Goal: Information Seeking & Learning: Learn about a topic

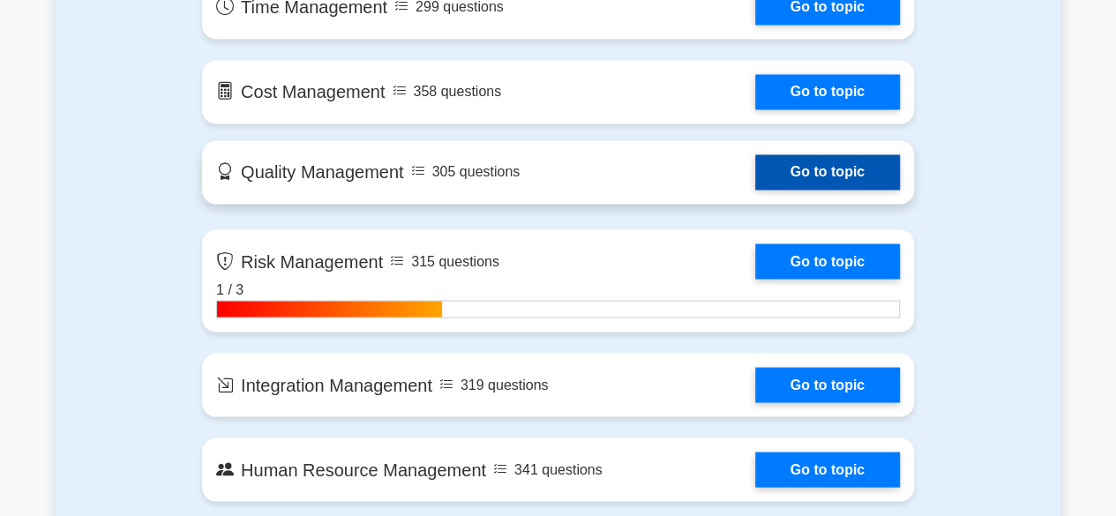
click at [803, 156] on link "Go to topic" at bounding box center [827, 171] width 145 height 35
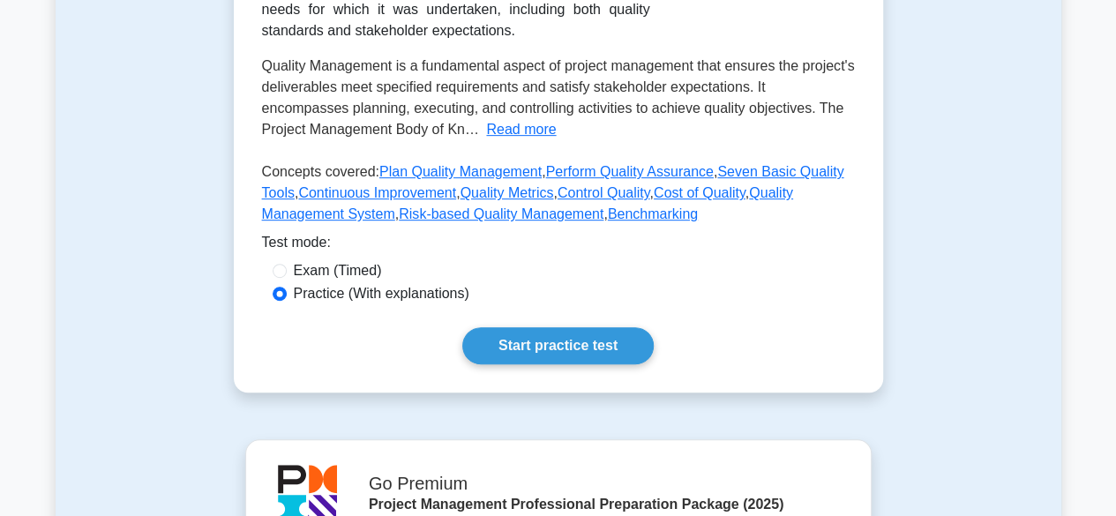
scroll to position [357, 0]
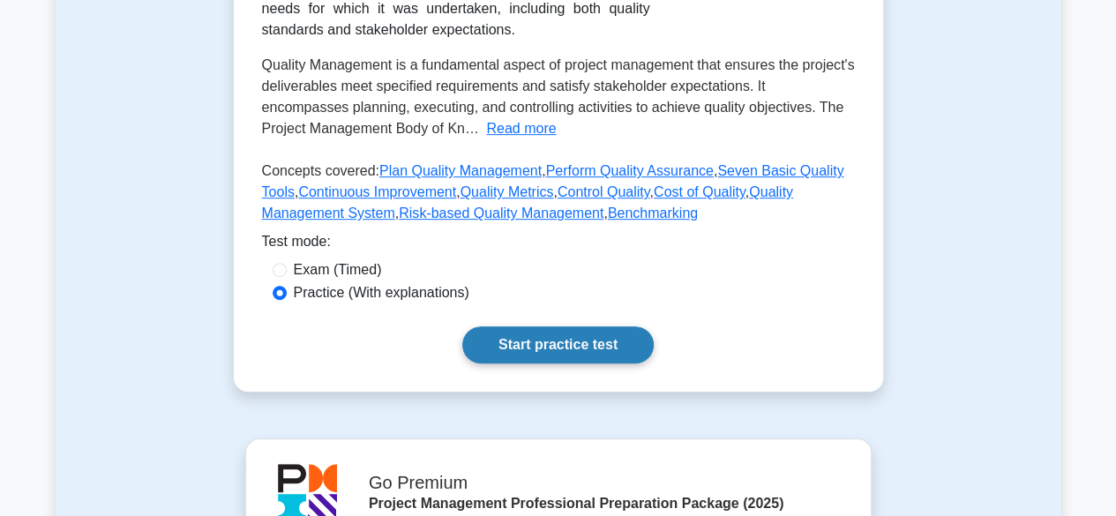
click at [558, 341] on link "Start practice test" at bounding box center [557, 344] width 191 height 37
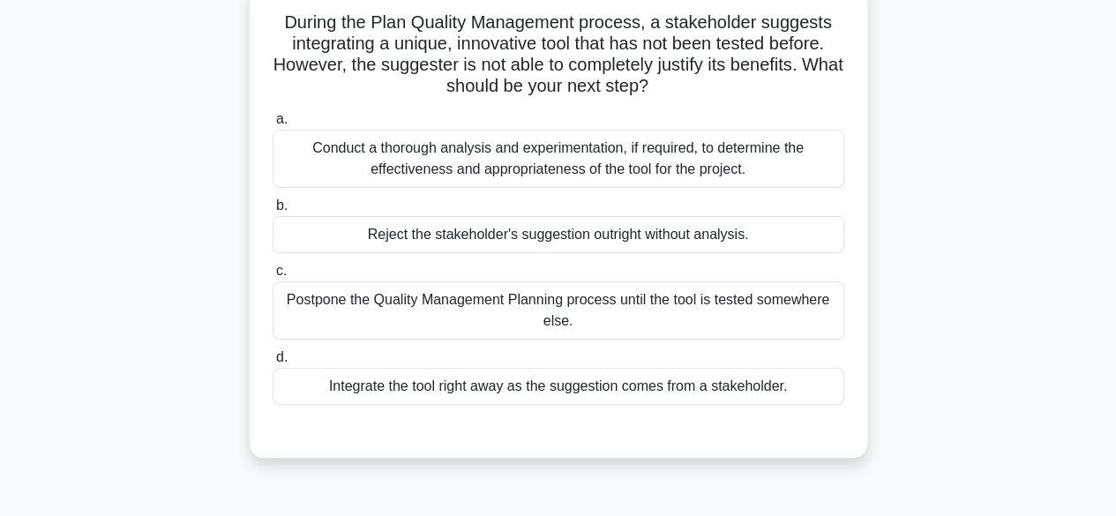
scroll to position [116, 0]
click at [709, 166] on div "Conduct a thorough analysis and experimentation, if required, to determine the …" at bounding box center [559, 158] width 572 height 58
click at [273, 124] on input "a. Conduct a thorough analysis and experimentation, if required, to determine t…" at bounding box center [273, 118] width 0 height 11
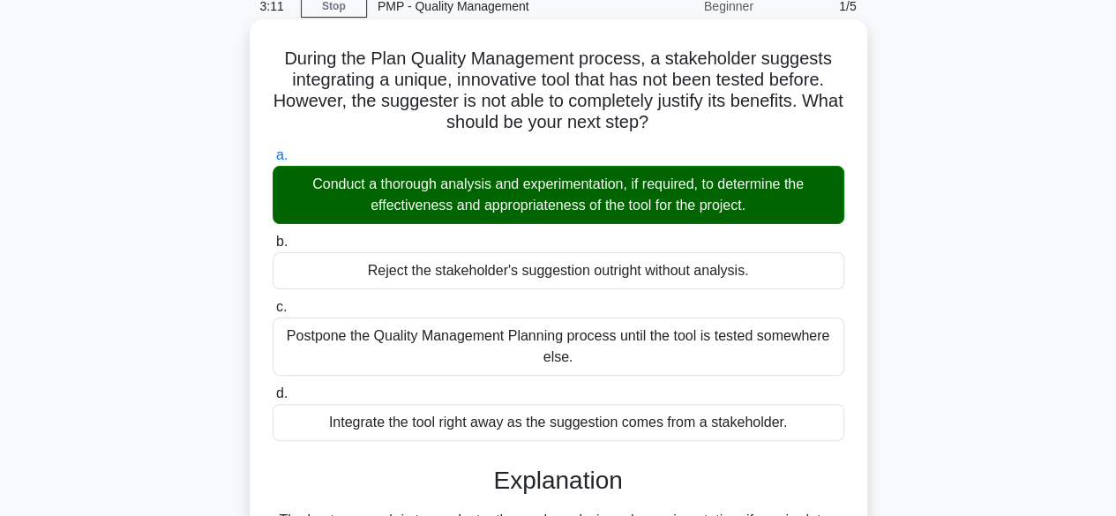
scroll to position [77, 0]
